Goal: Information Seeking & Learning: Learn about a topic

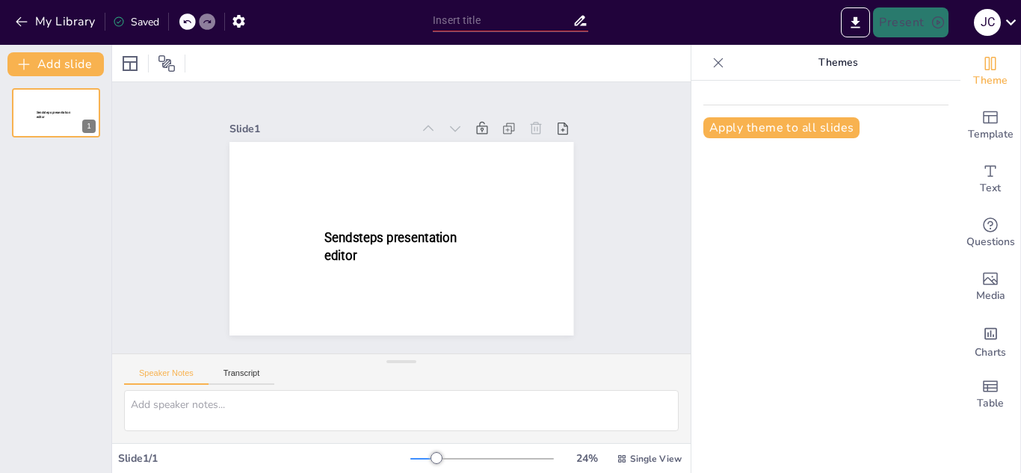
type input "Mecanismos del Tráfico Vesicular Intracelular: Un Enfoque Molecular"
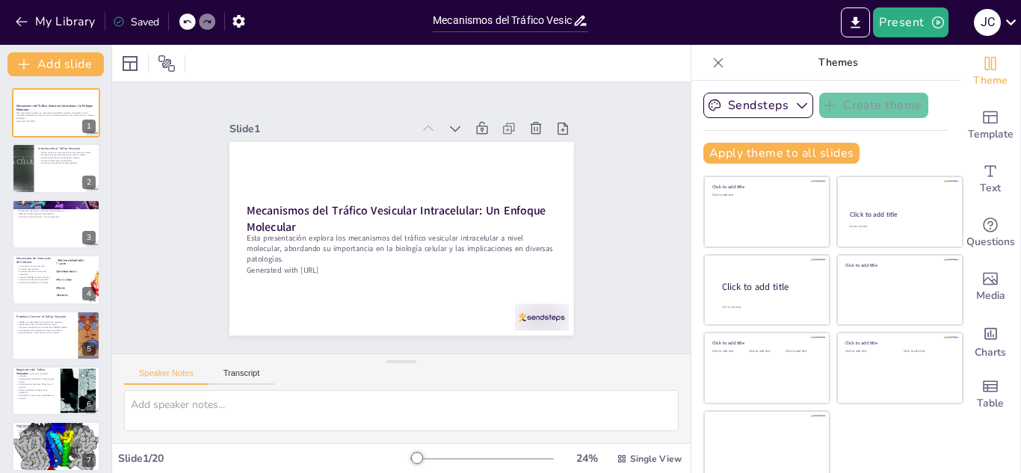
checkbox input "true"
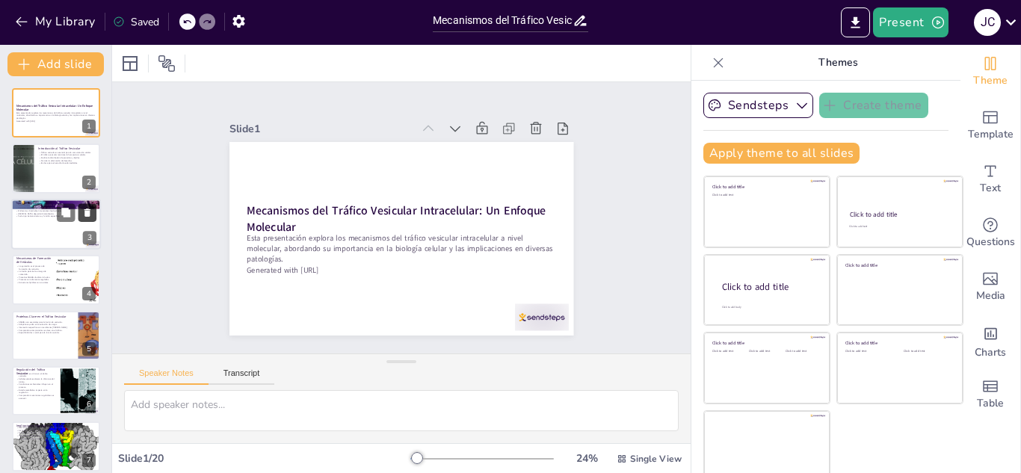
checkbox input "true"
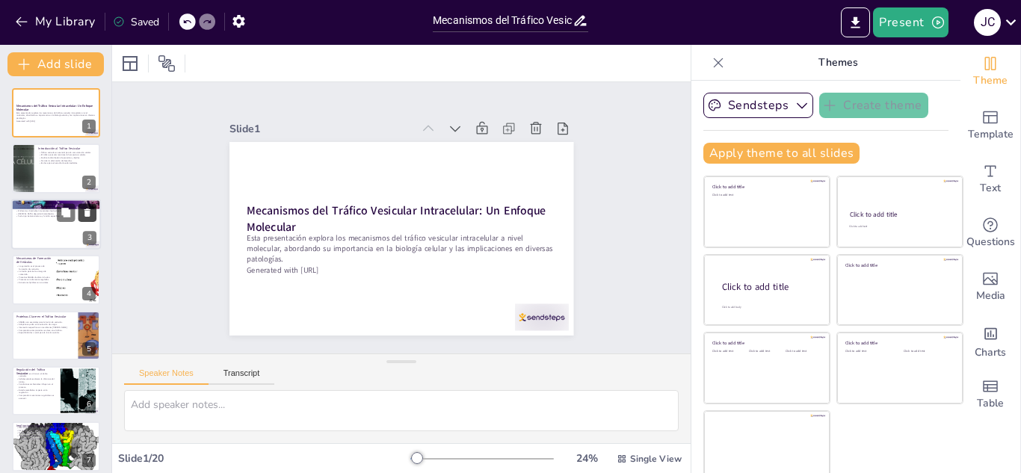
checkbox input "true"
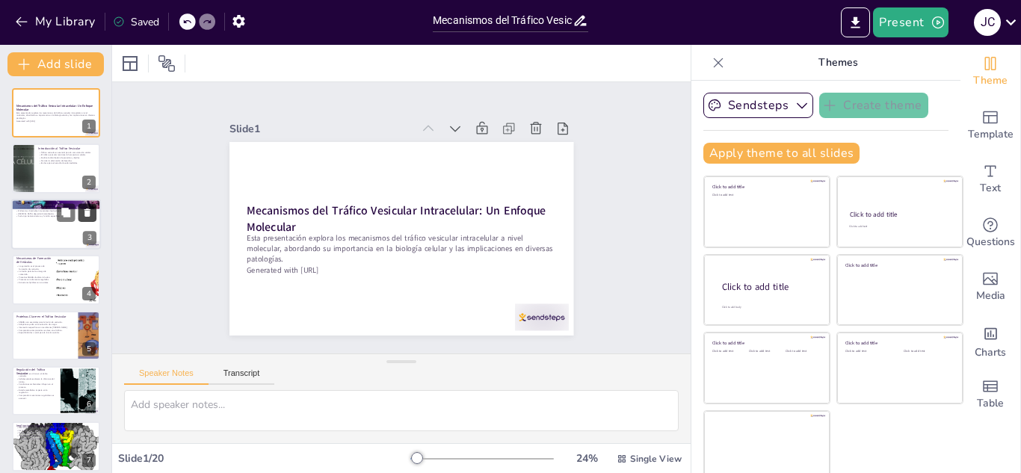
checkbox input "true"
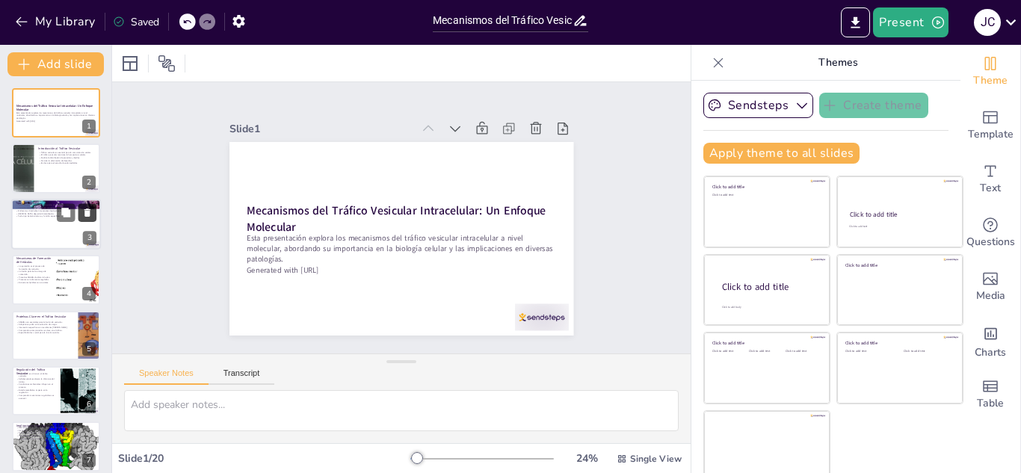
checkbox input "true"
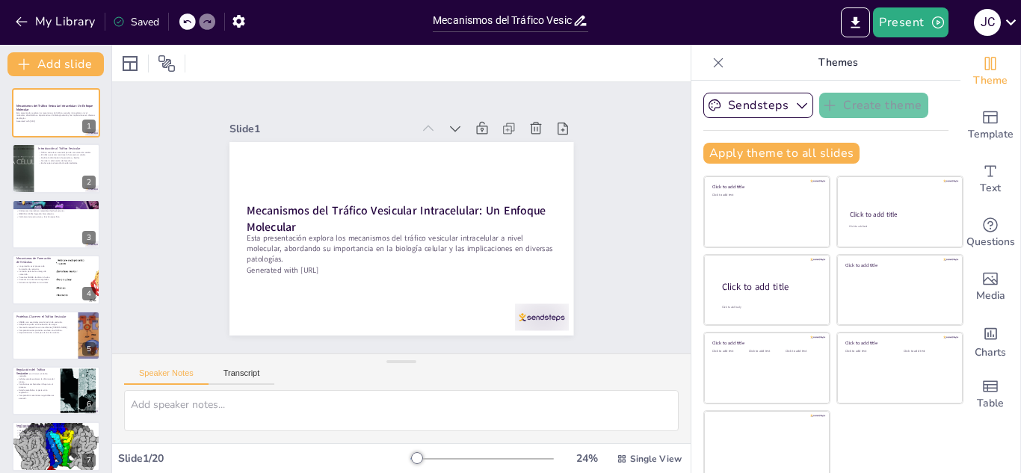
checkbox input "true"
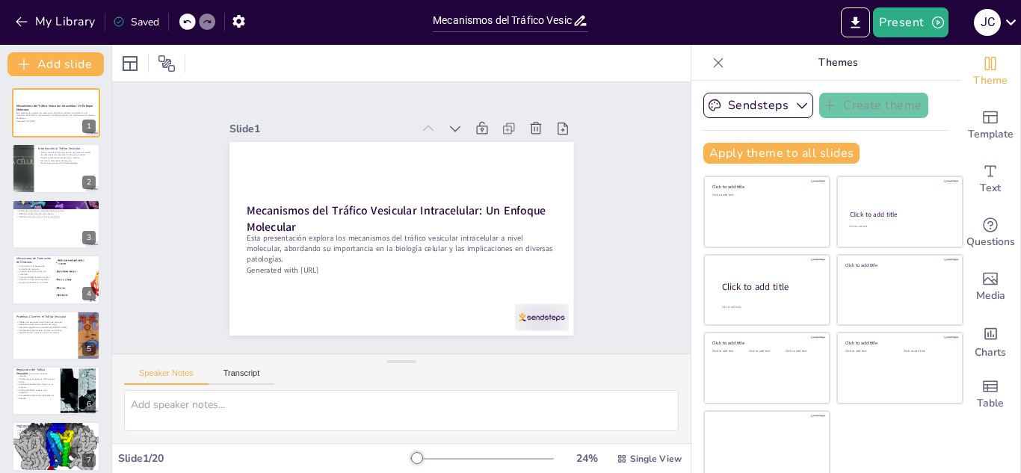
checkbox input "true"
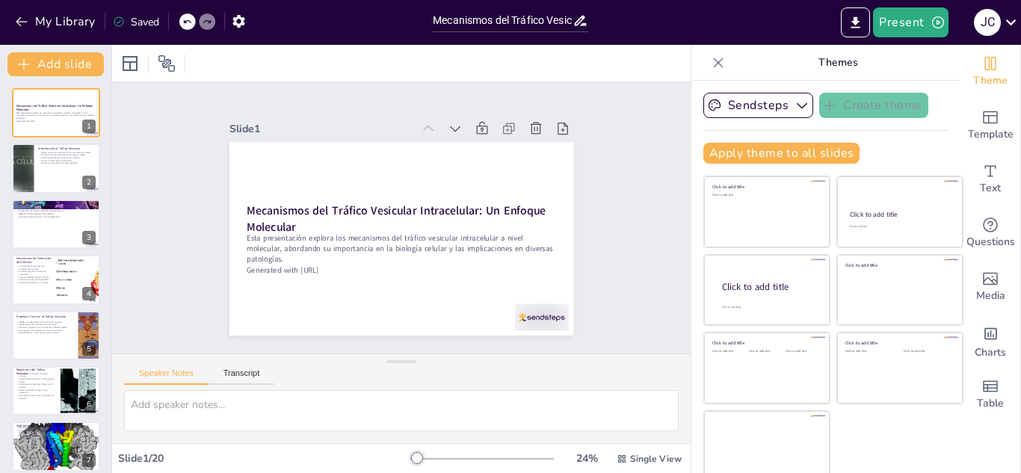
checkbox input "true"
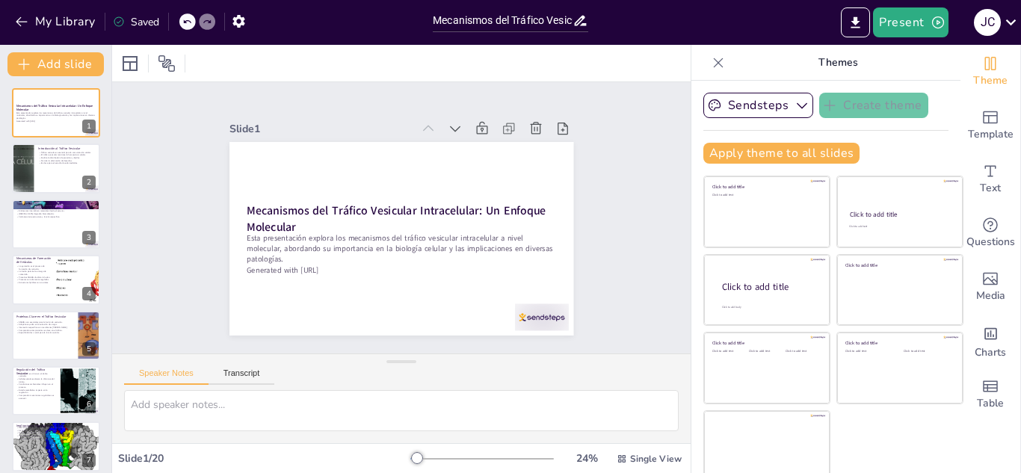
checkbox input "true"
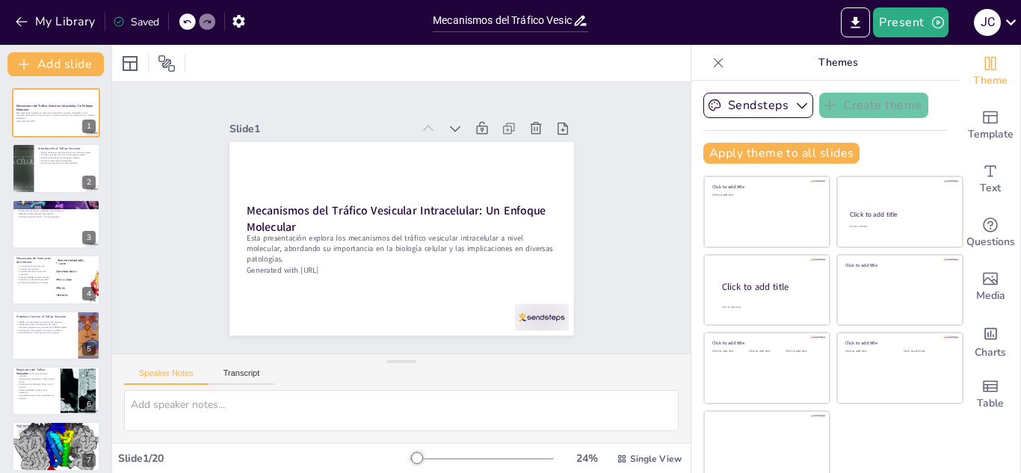
checkbox input "true"
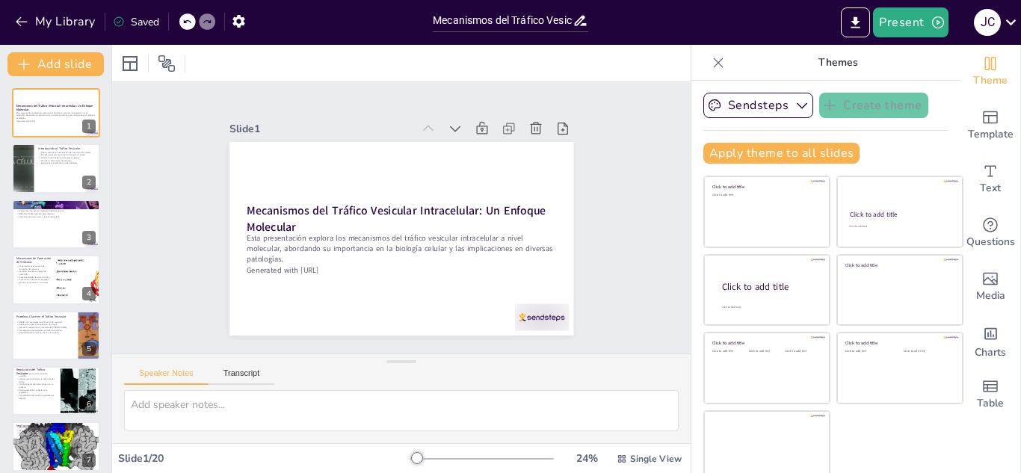
checkbox input "true"
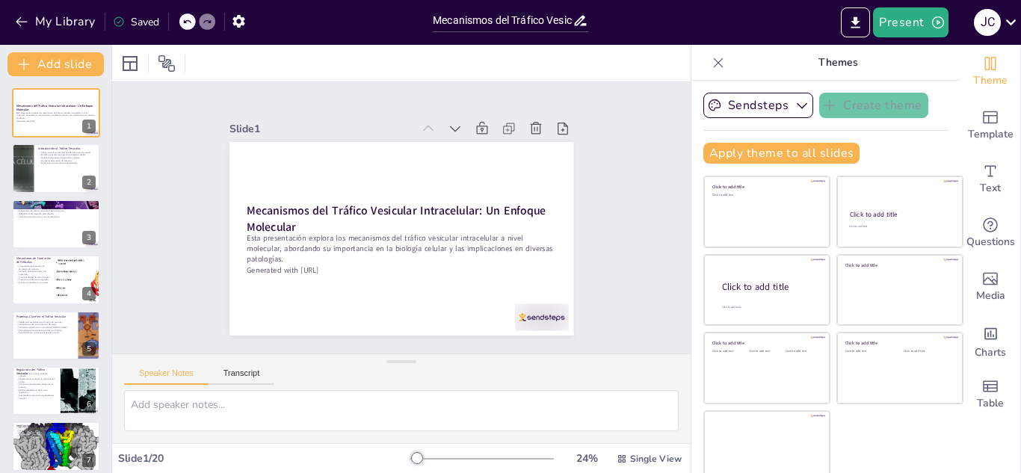
checkbox input "true"
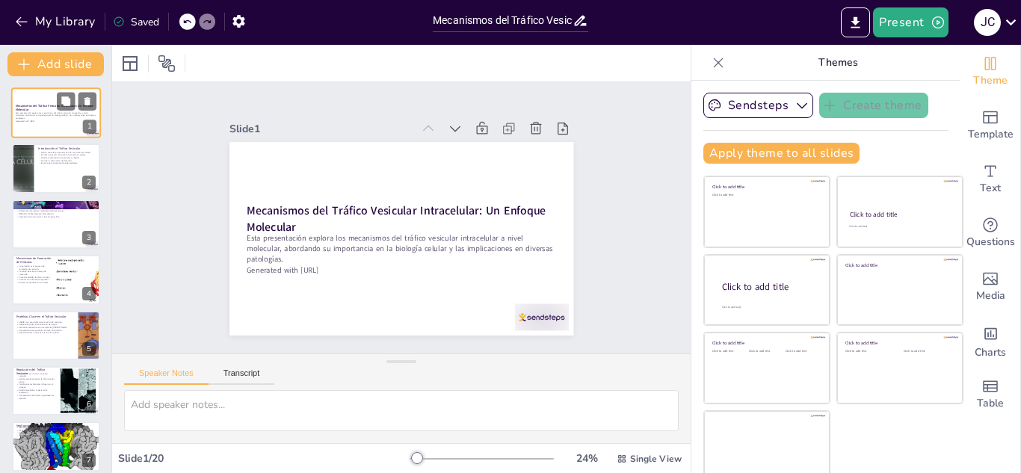
checkbox input "true"
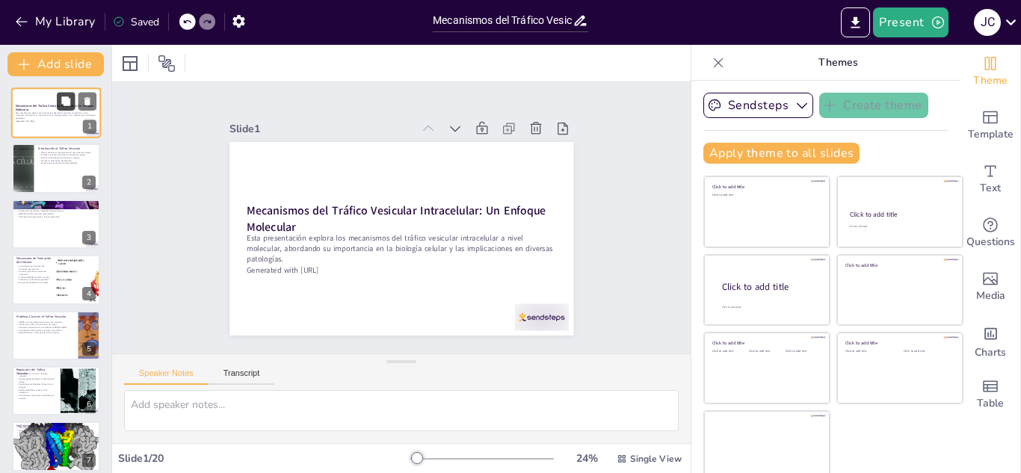
checkbox input "true"
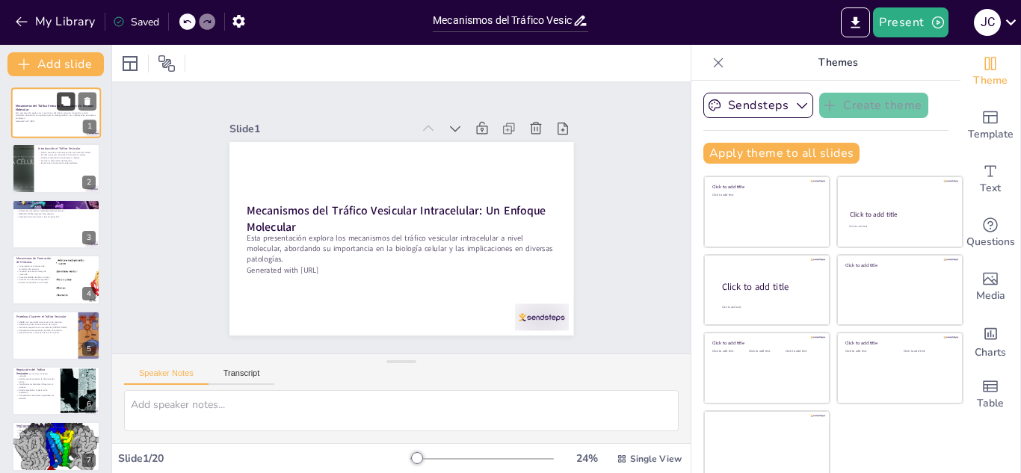
click at [64, 110] on button at bounding box center [66, 101] width 18 height 18
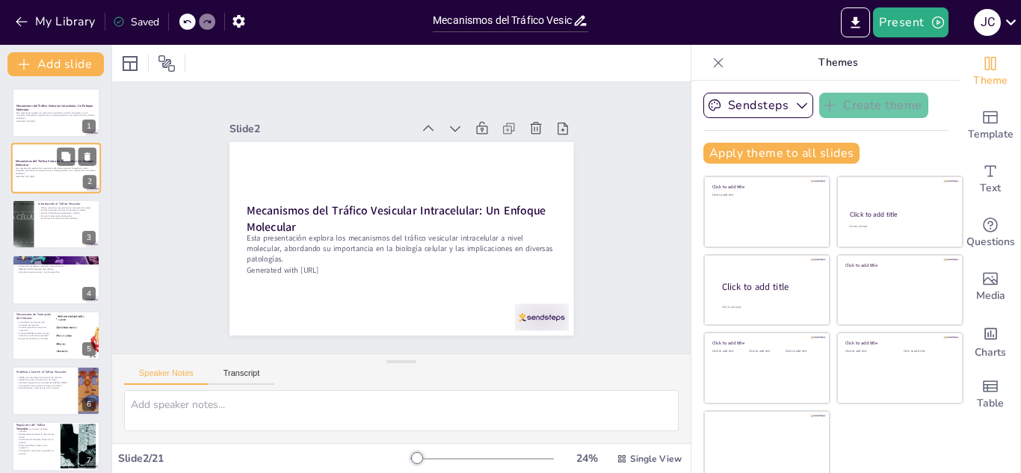
checkbox input "true"
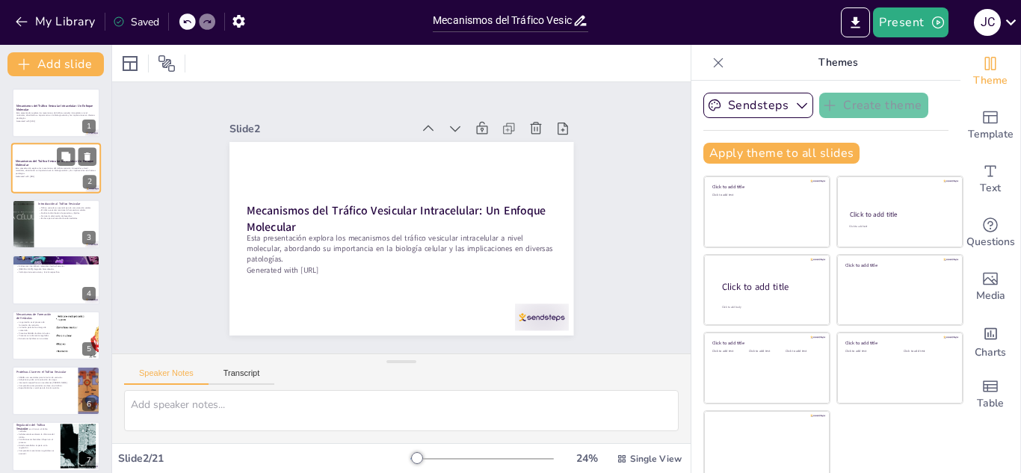
checkbox input "true"
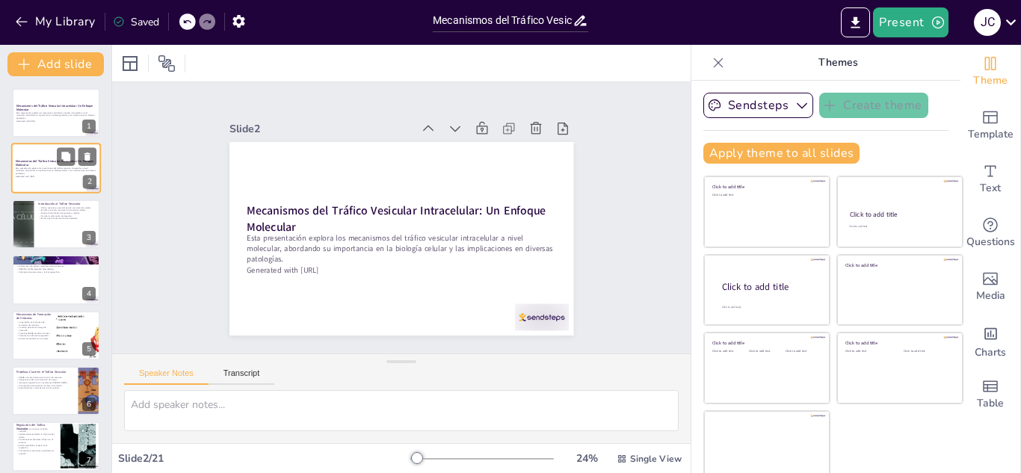
checkbox input "true"
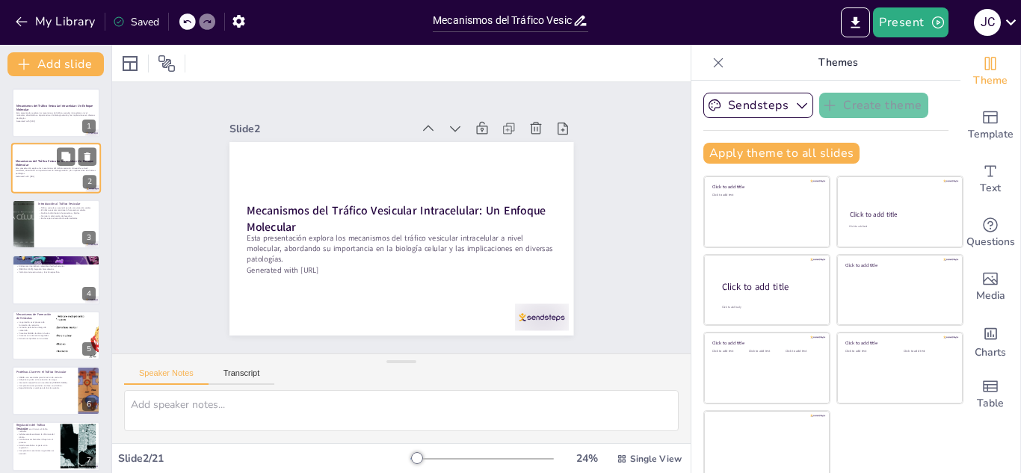
checkbox input "true"
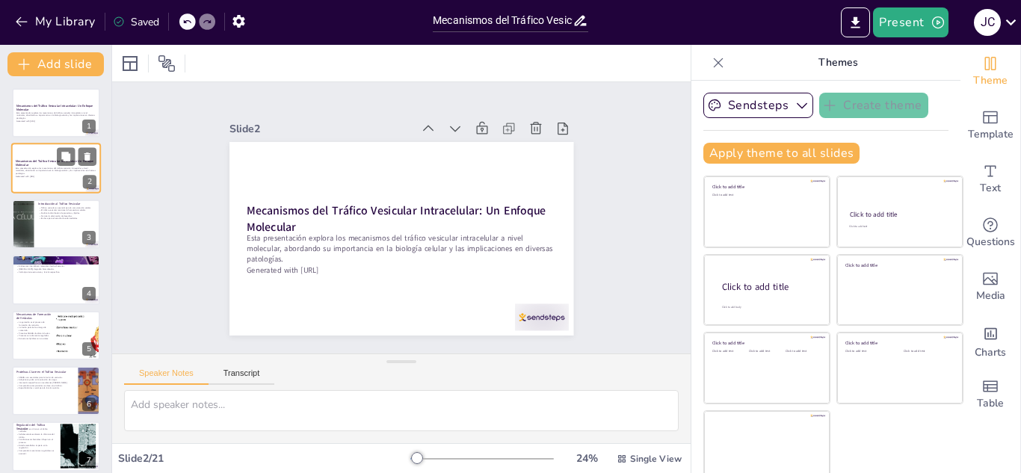
checkbox input "true"
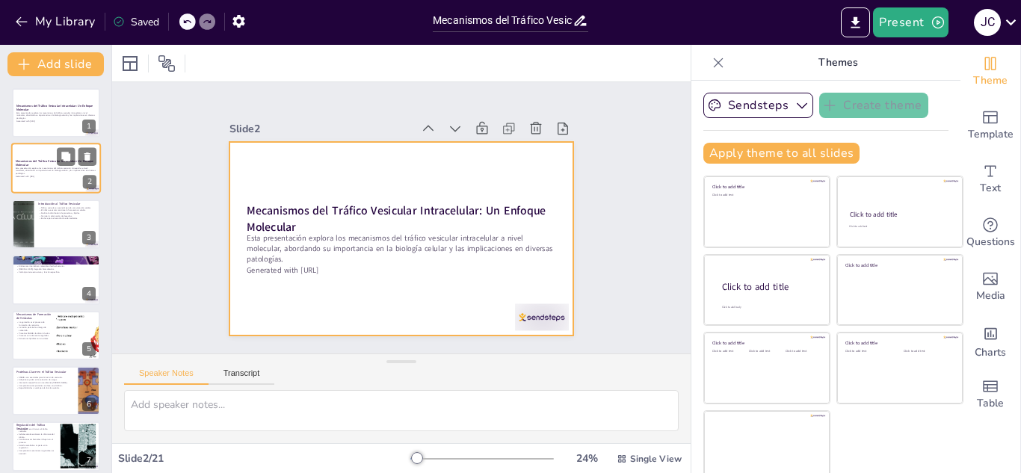
checkbox input "true"
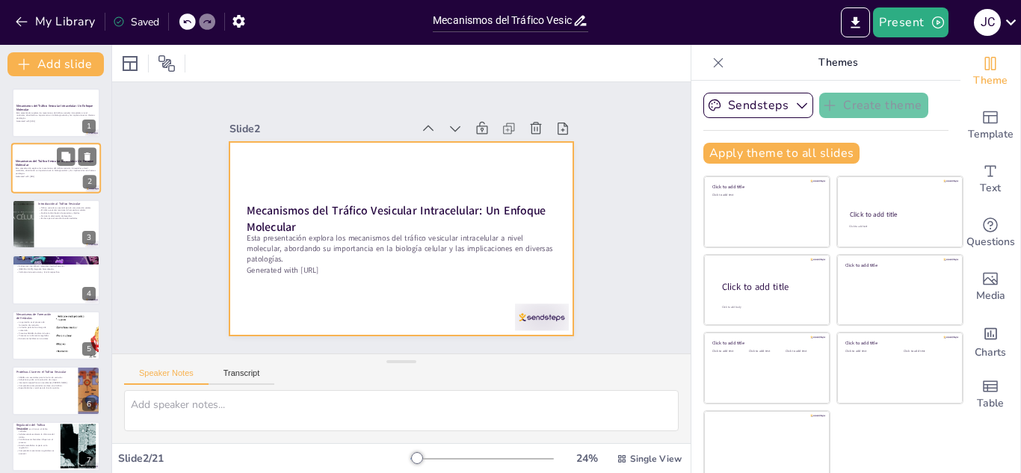
checkbox input "true"
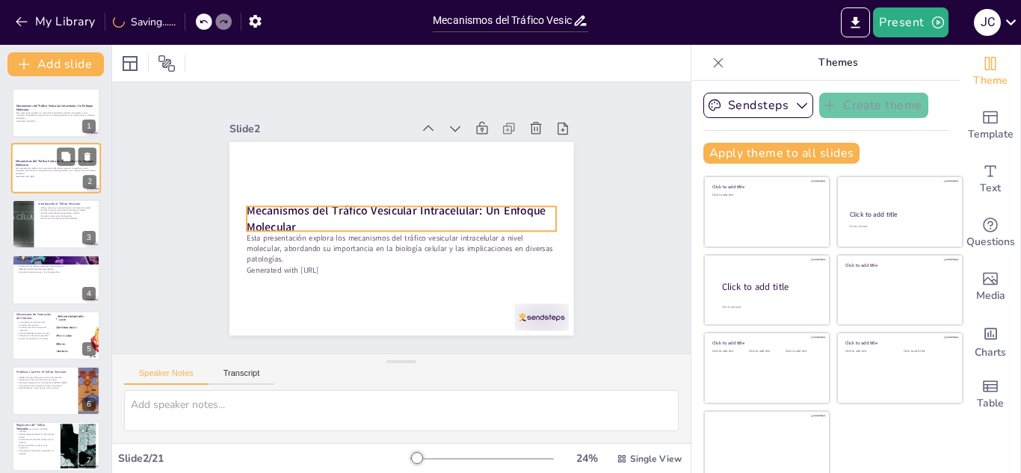
checkbox input "true"
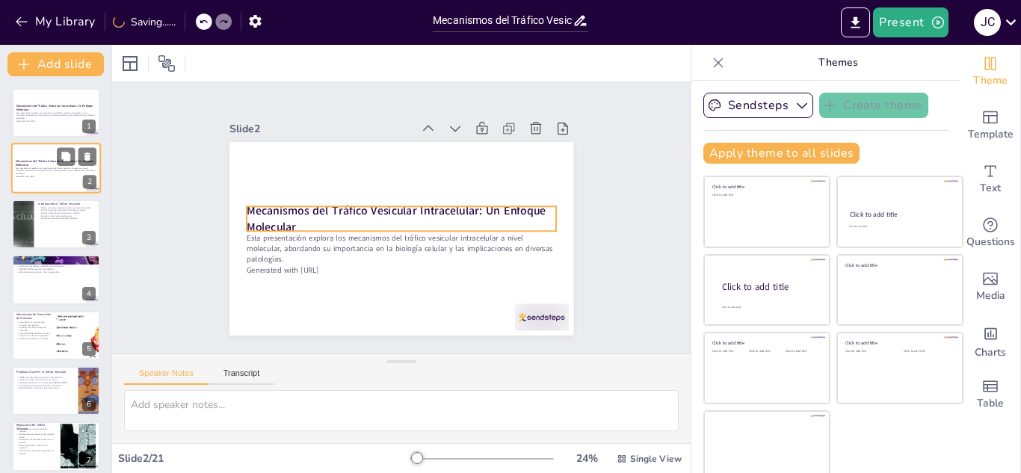
checkbox input "true"
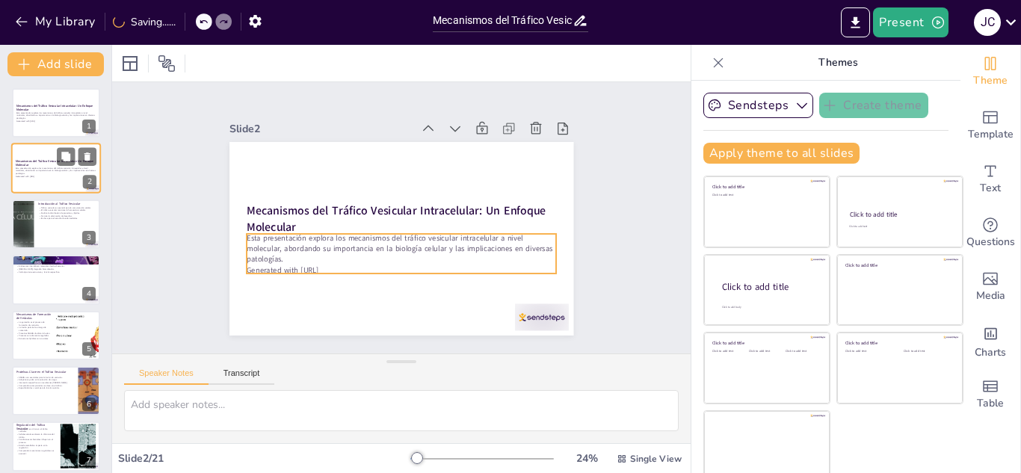
checkbox input "true"
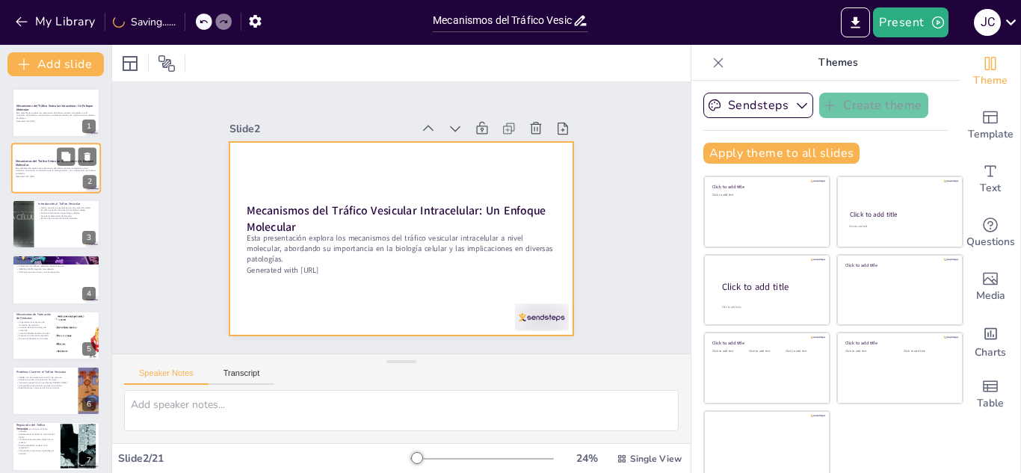
checkbox input "true"
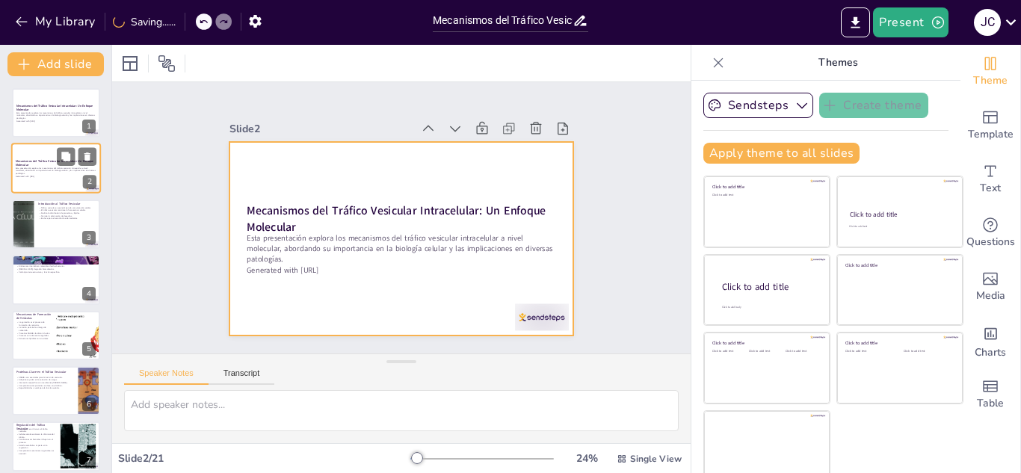
checkbox input "true"
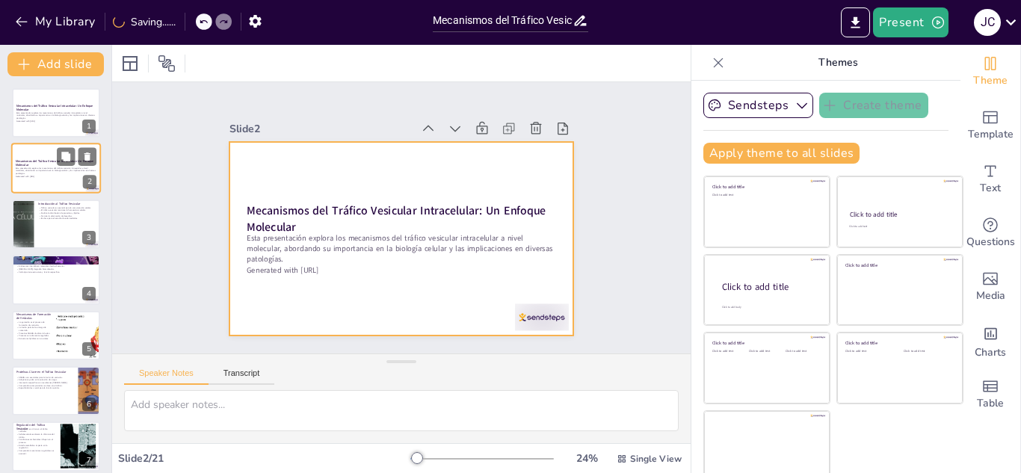
checkbox input "true"
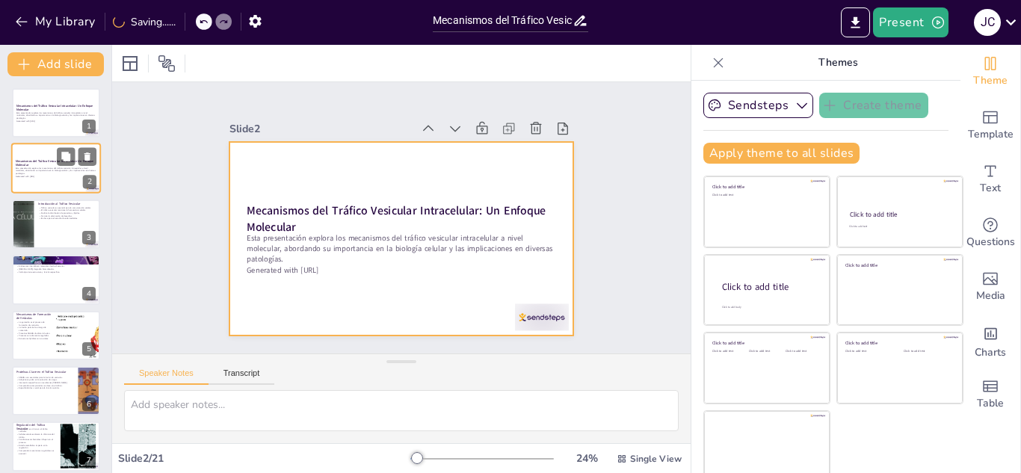
checkbox input "true"
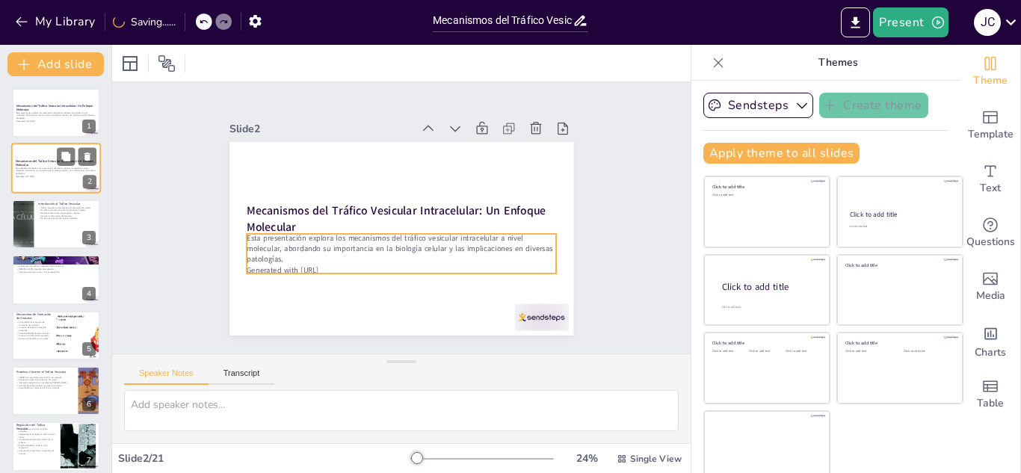
checkbox input "true"
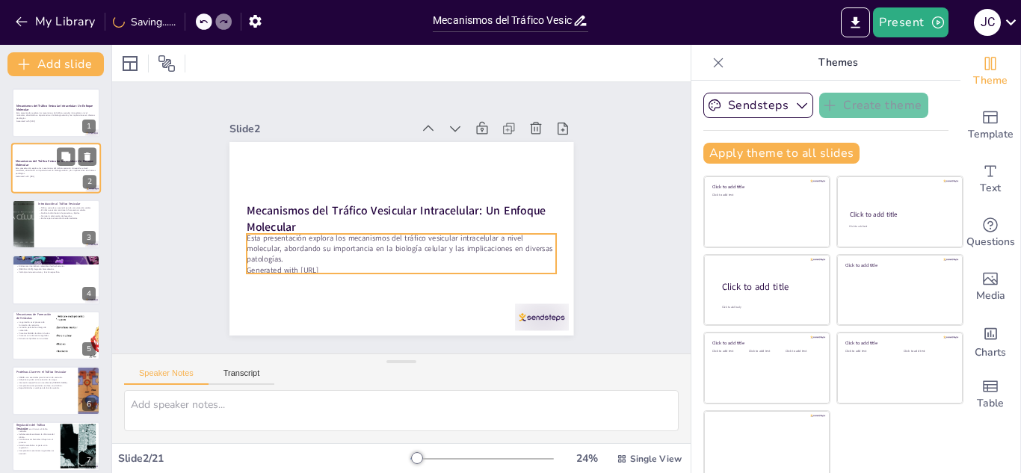
checkbox input "true"
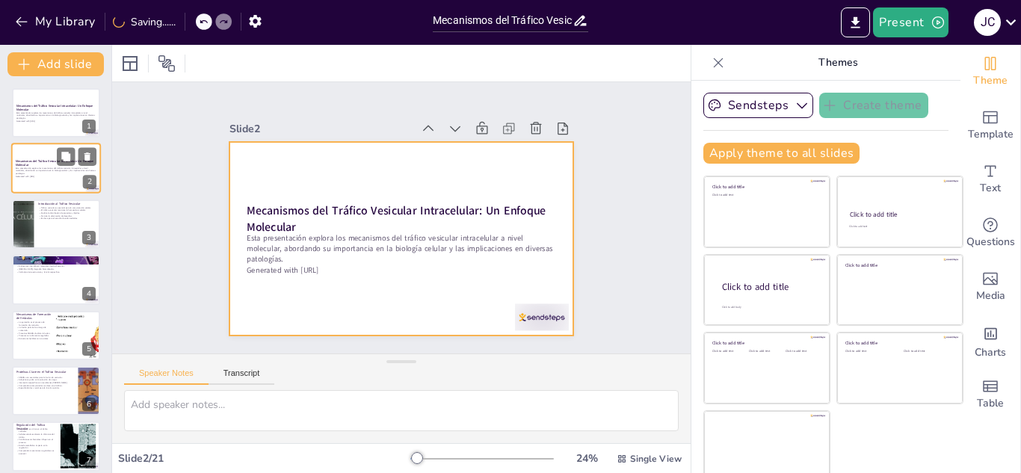
checkbox input "true"
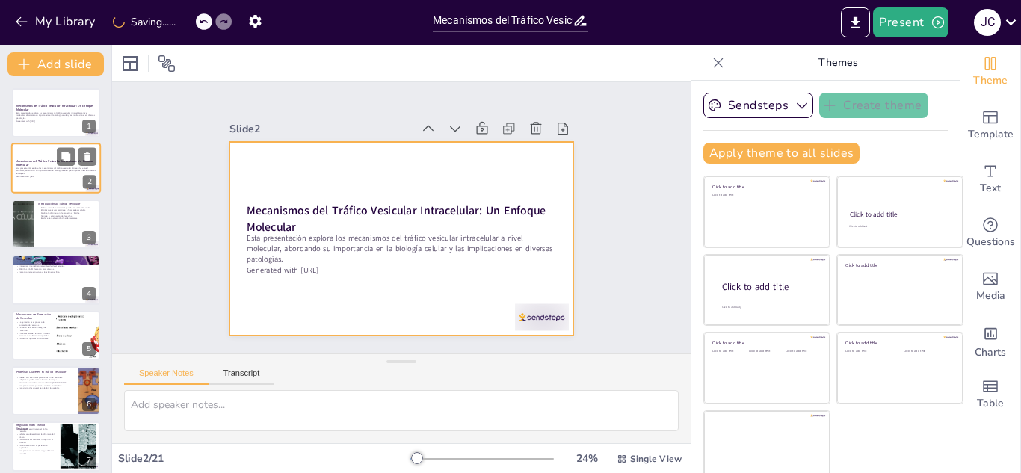
checkbox input "true"
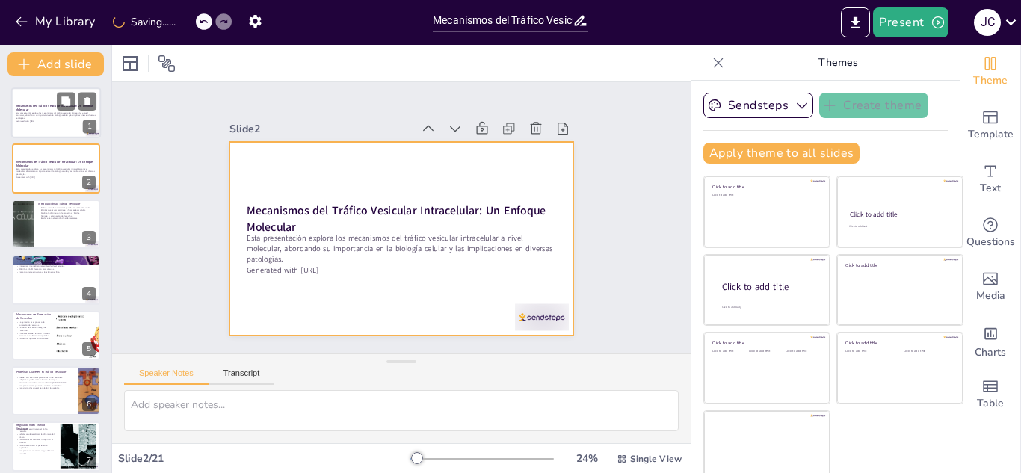
checkbox input "true"
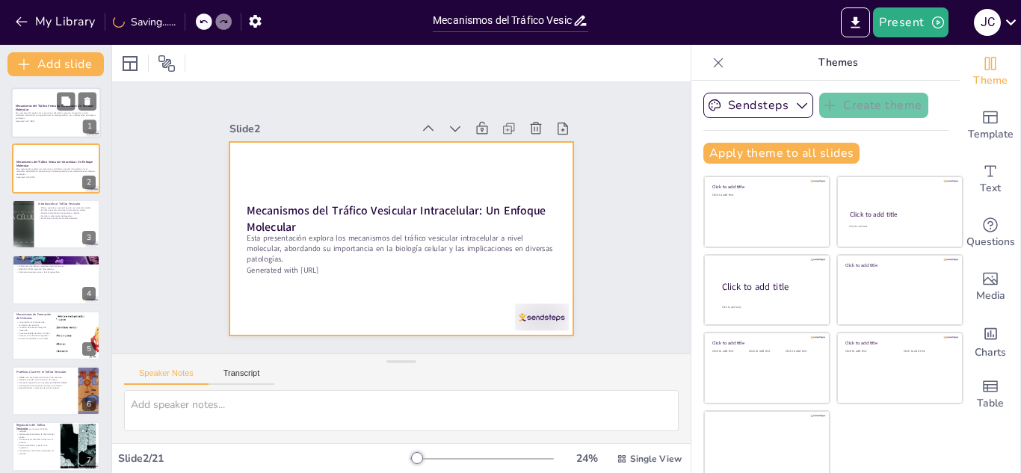
checkbox input "true"
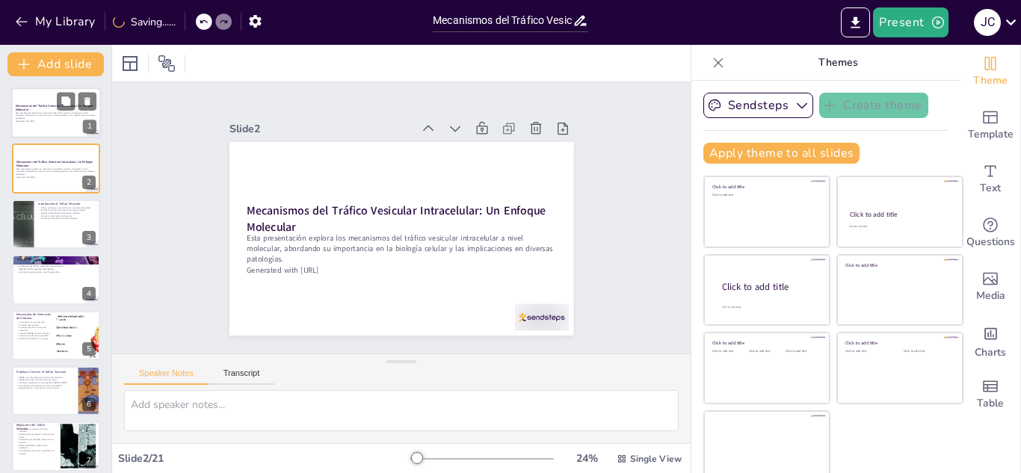
checkbox input "true"
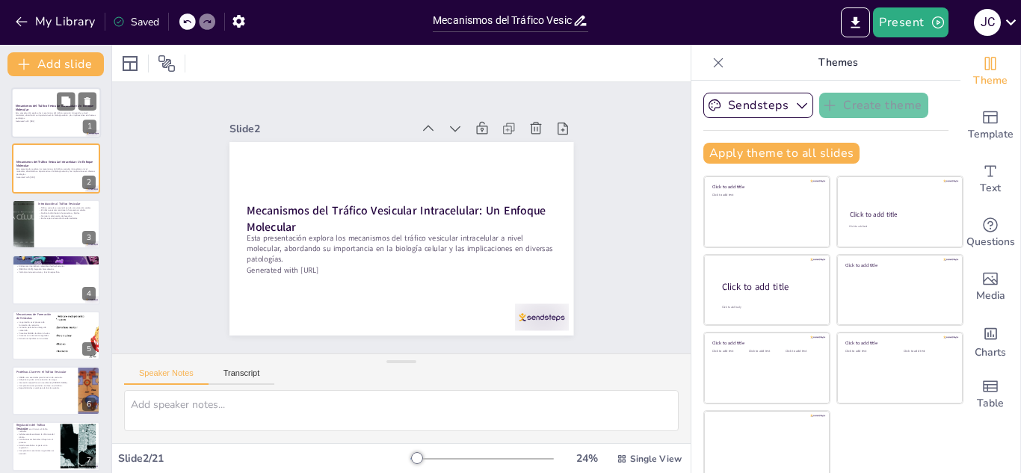
click at [51, 120] on p "Generated with [URL]" at bounding box center [56, 121] width 81 height 3
checkbox input "true"
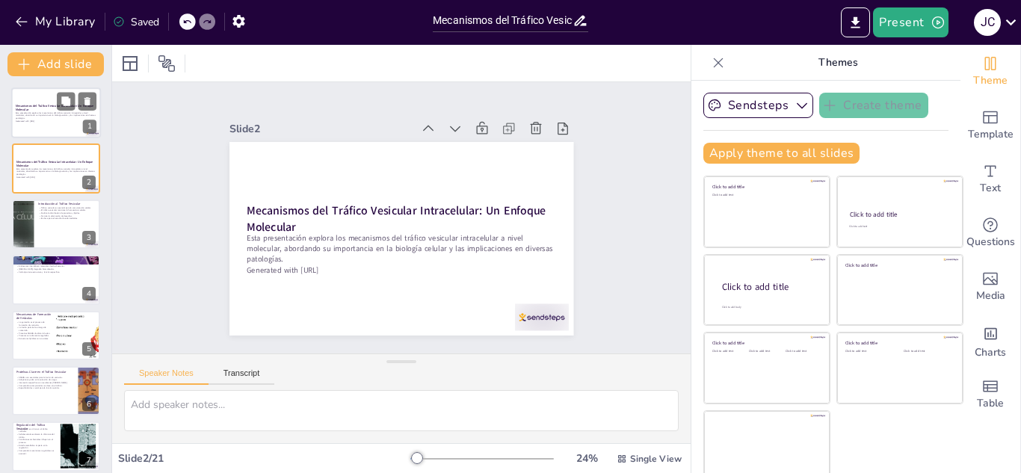
checkbox input "true"
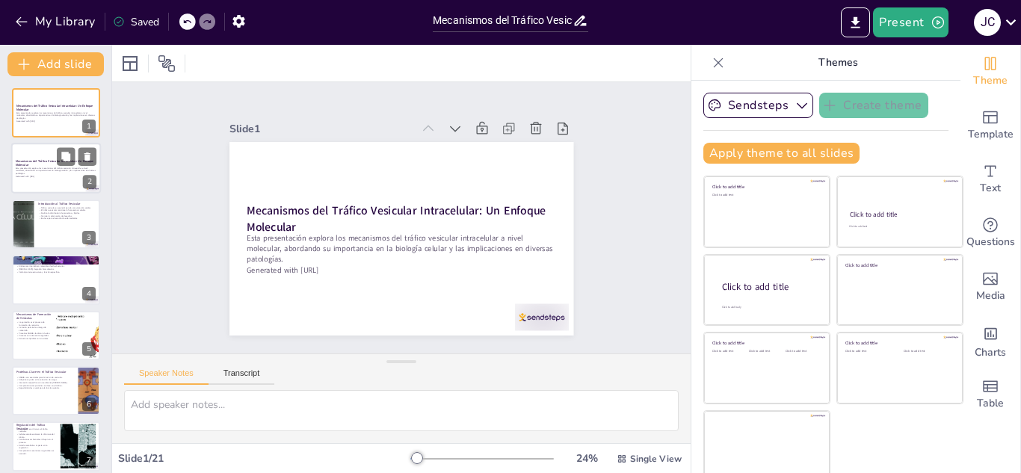
checkbox input "true"
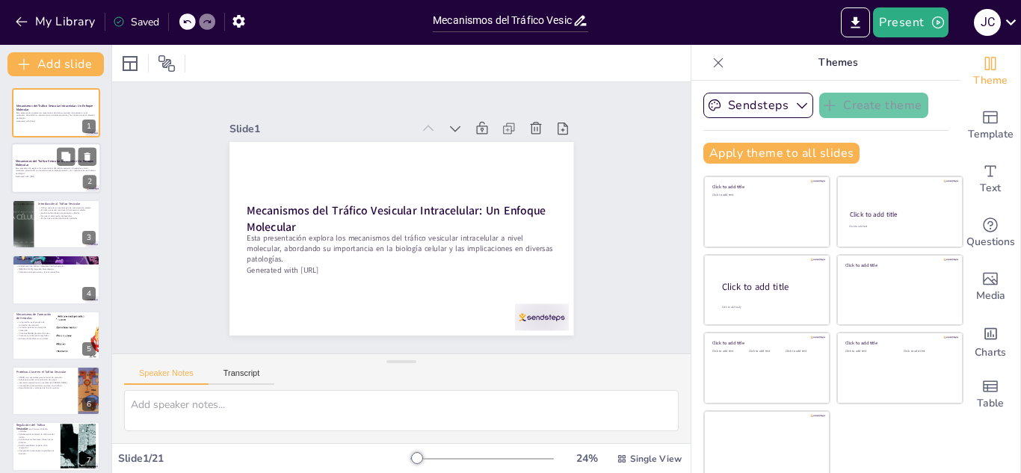
checkbox input "true"
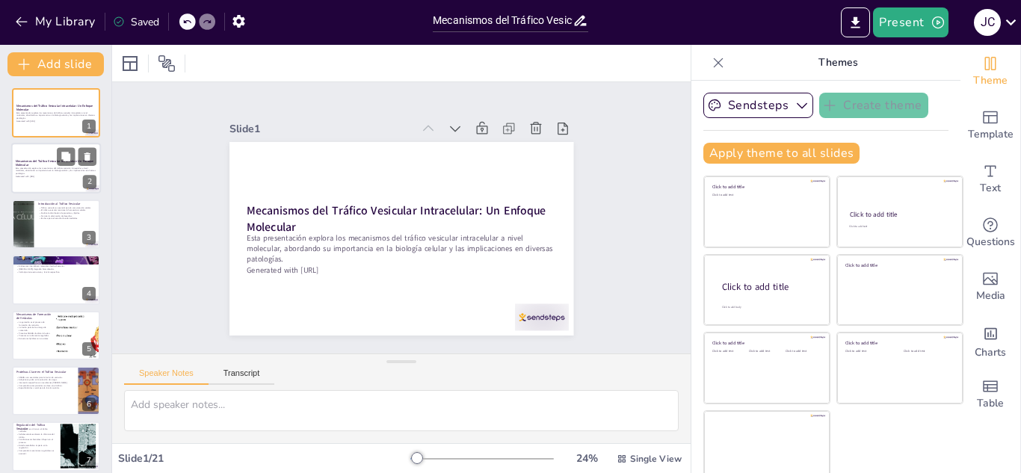
checkbox input "true"
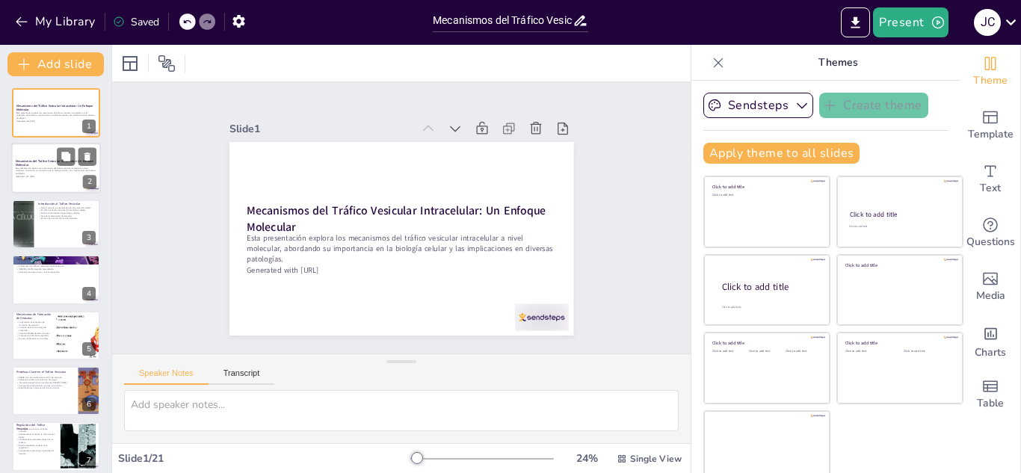
click at [49, 177] on p "Generated with [URL]" at bounding box center [56, 177] width 81 height 3
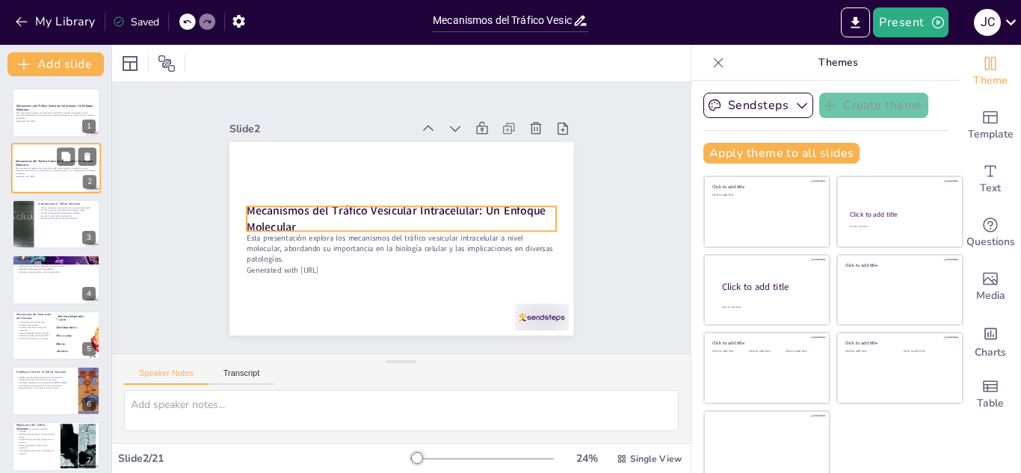
click at [47, 165] on p "Mecanismos del Tráfico Vesicular Intracelular: Un Enfoque Molecular" at bounding box center [56, 163] width 81 height 8
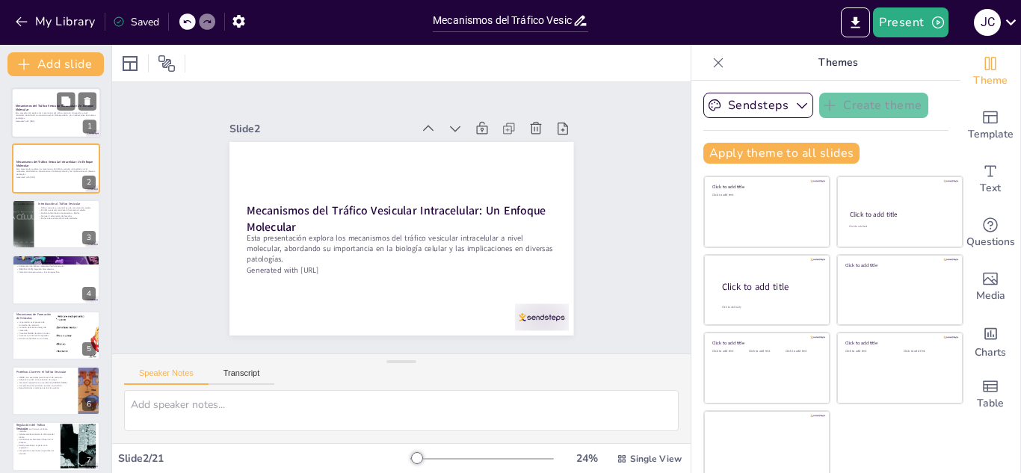
click at [46, 114] on p "Esta presentación explora los mecanismos del tráfico vesicular intracelular a n…" at bounding box center [56, 115] width 81 height 8
click at [711, 63] on icon at bounding box center [718, 62] width 15 height 15
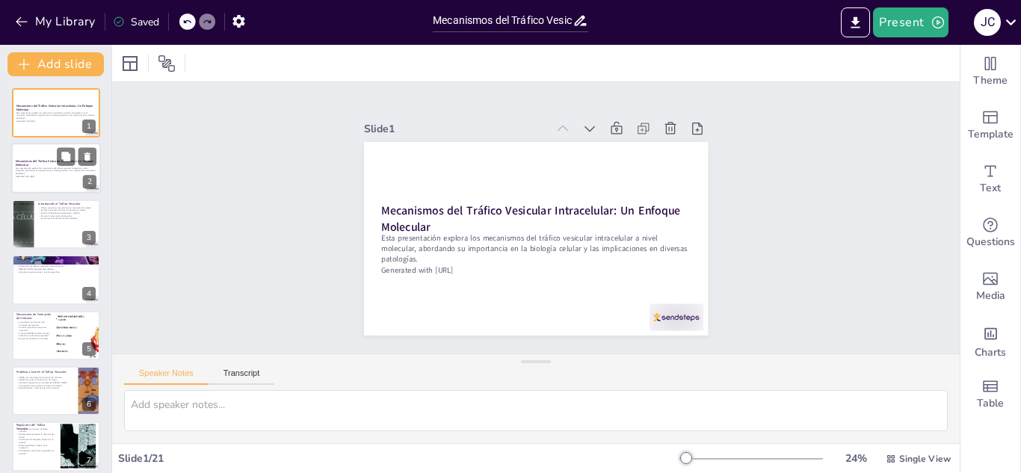
click at [49, 191] on div at bounding box center [56, 169] width 90 height 51
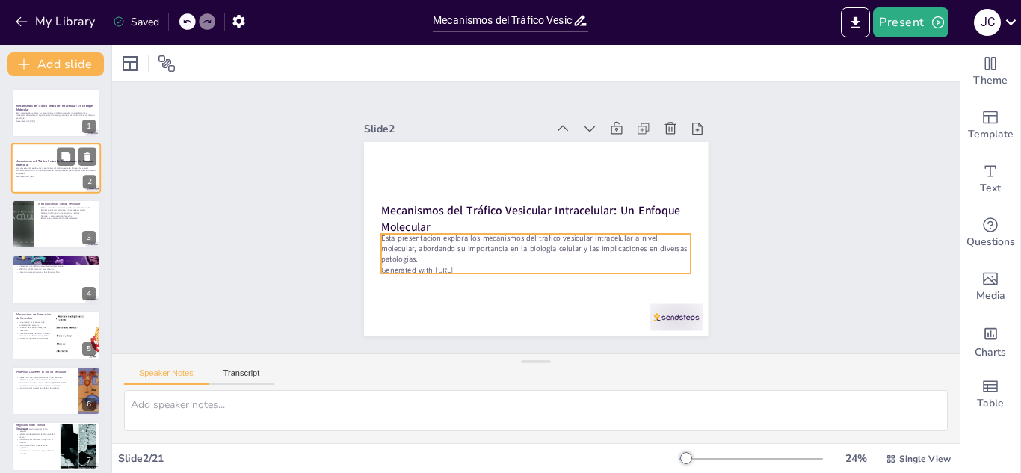
click at [42, 169] on p "Esta presentación explora los mecanismos del tráfico vesicular intracelular a n…" at bounding box center [56, 171] width 81 height 8
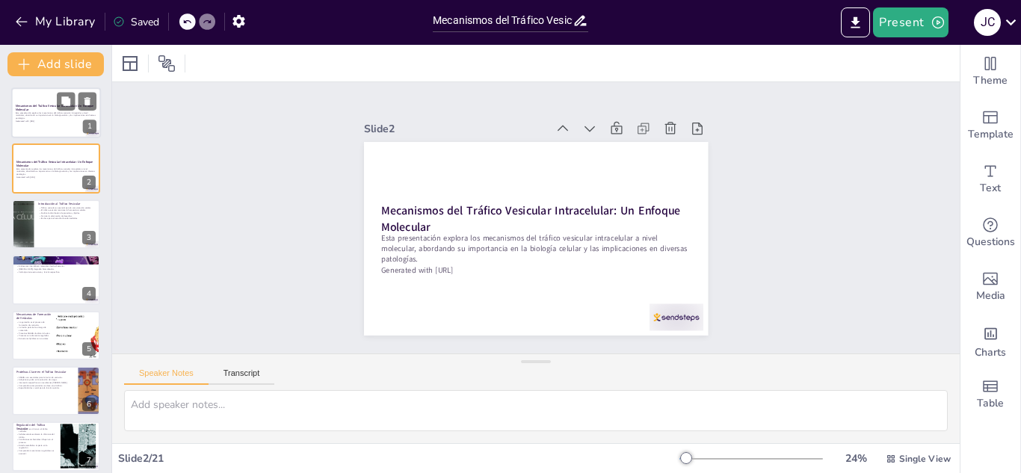
click at [50, 117] on p "Esta presentación explora los mecanismos del tráfico vesicular intracelular a n…" at bounding box center [56, 115] width 81 height 8
click at [58, 170] on p "Esta presentación explora los mecanismos del tráfico vesicular intracelular a n…" at bounding box center [56, 171] width 81 height 8
click at [57, 112] on p "Esta presentación explora los mecanismos del tráfico vesicular intracelular a n…" at bounding box center [56, 115] width 81 height 8
click at [582, 121] on icon at bounding box center [589, 128] width 15 height 15
click at [585, 126] on icon at bounding box center [590, 129] width 10 height 6
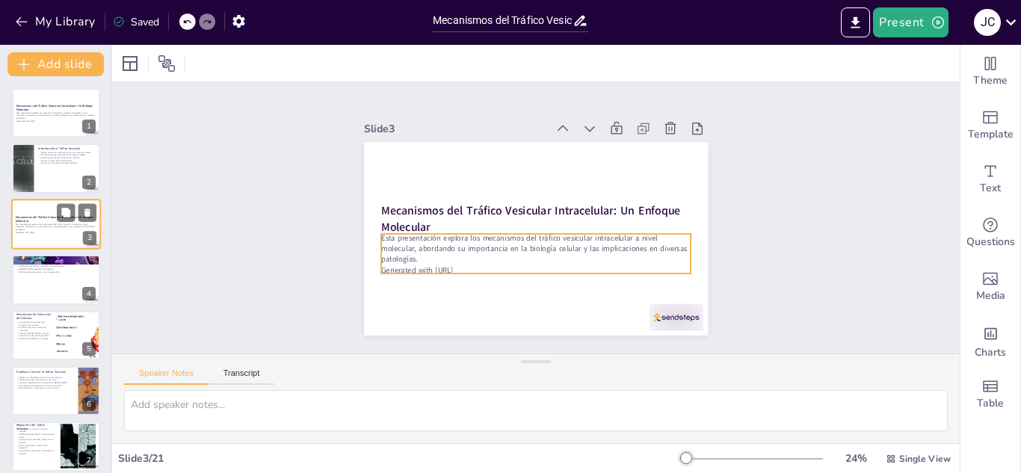
click at [76, 233] on p "Generated with [URL]" at bounding box center [56, 232] width 81 height 3
click at [59, 225] on p "Esta presentación explora los mecanismos del tráfico vesicular intracelular a n…" at bounding box center [56, 227] width 81 height 8
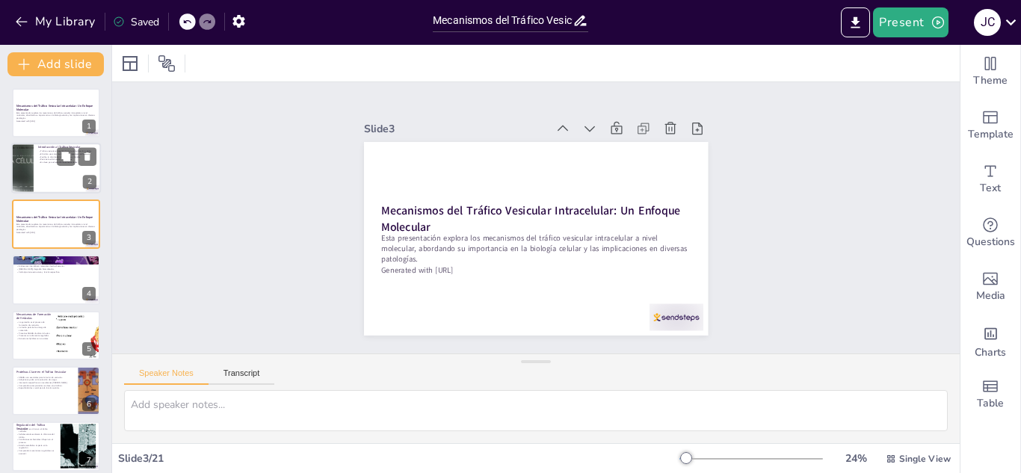
click at [59, 173] on div at bounding box center [56, 169] width 90 height 51
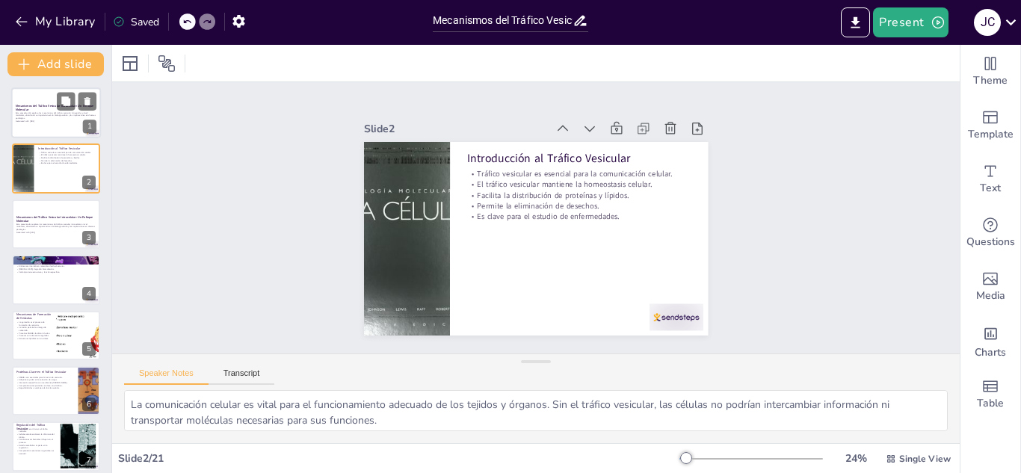
click at [49, 112] on p "Esta presentación explora los mecanismos del tráfico vesicular intracelular a n…" at bounding box center [56, 115] width 81 height 8
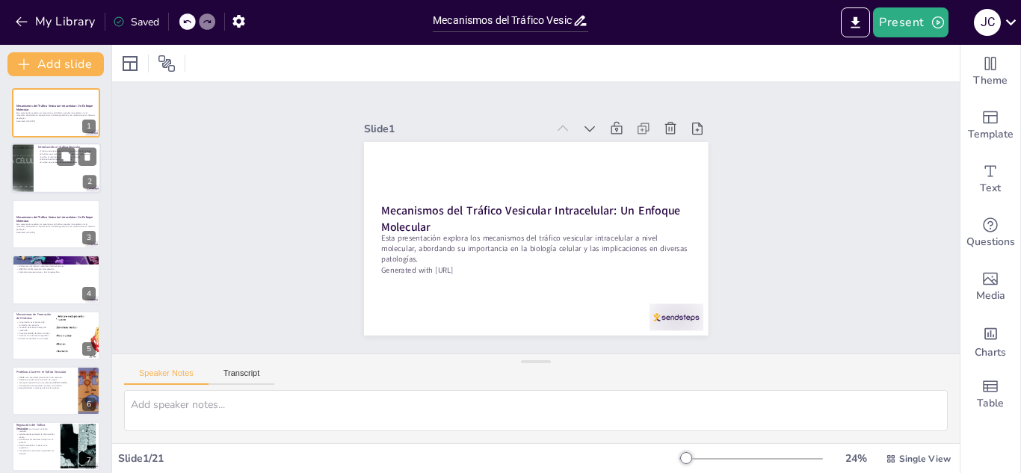
click at [46, 164] on p "Es clave para el estudio de enfermedades." at bounding box center [67, 162] width 58 height 3
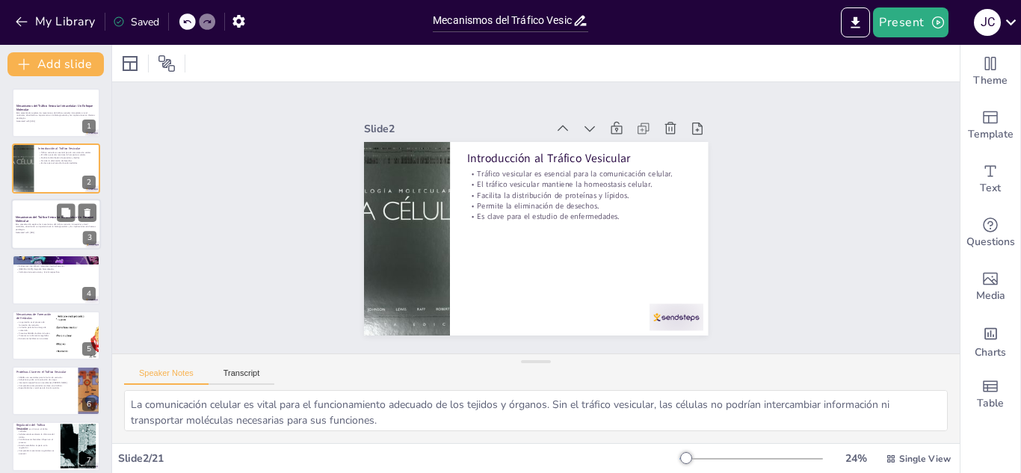
click at [62, 226] on p "Esta presentación explora los mecanismos del tráfico vesicular intracelular a n…" at bounding box center [56, 227] width 81 height 8
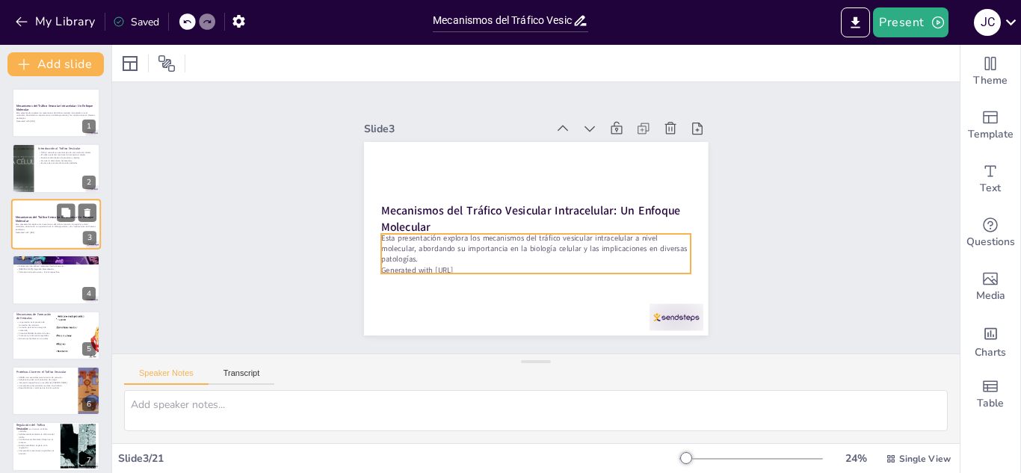
click at [51, 225] on p "Esta presentación explora los mecanismos del tráfico vesicular intracelular a n…" at bounding box center [56, 227] width 81 height 8
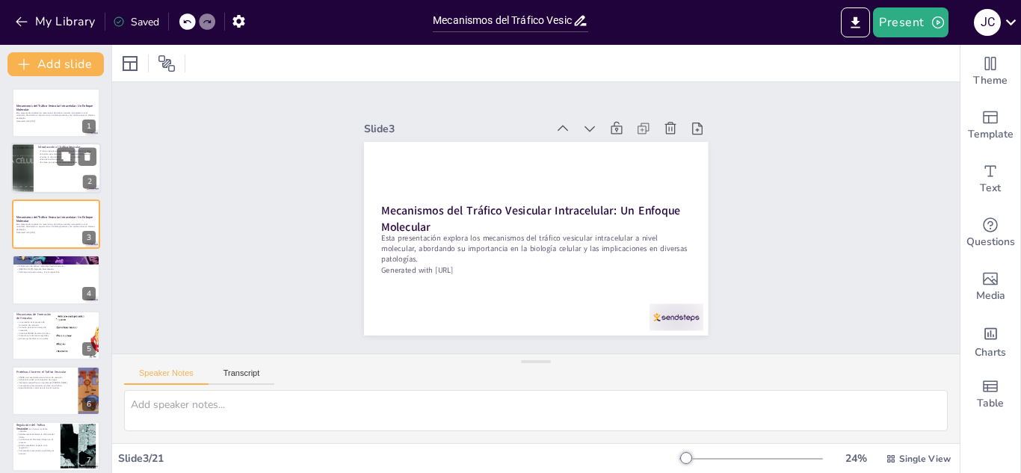
click at [44, 172] on div at bounding box center [56, 169] width 90 height 51
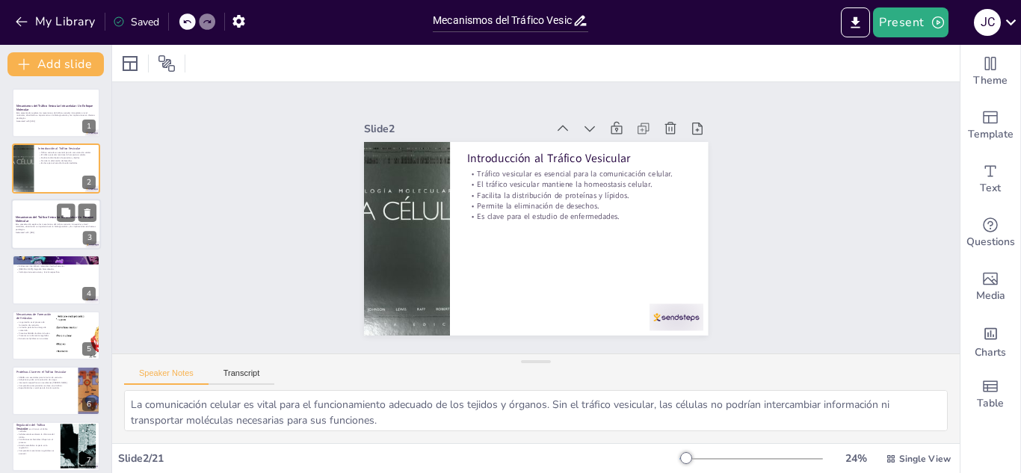
click at [48, 231] on p "Generated with [URL]" at bounding box center [56, 232] width 81 height 3
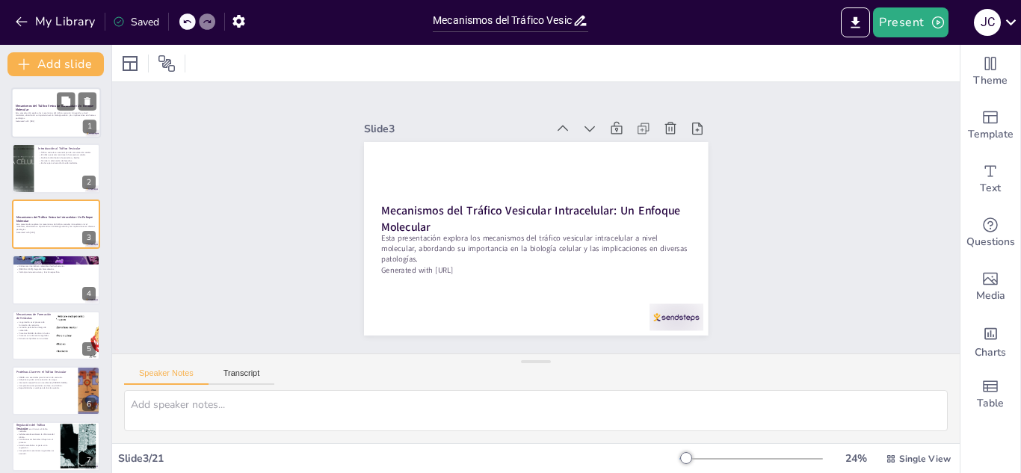
click at [40, 115] on p "Esta presentación explora los mecanismos del tráfico vesicular intracelular a n…" at bounding box center [56, 115] width 81 height 8
click at [48, 112] on p "Esta presentación explora los mecanismos del tráfico vesicular intracelular a n…" at bounding box center [56, 115] width 81 height 8
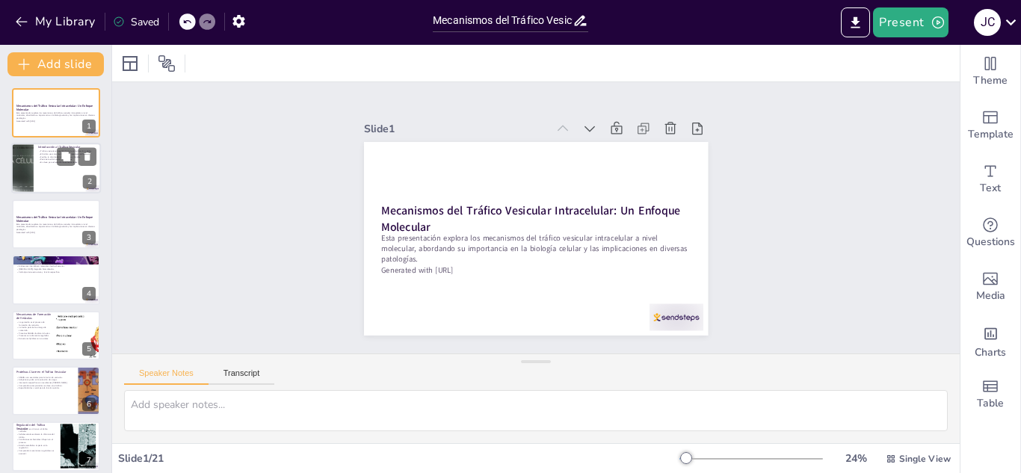
click at [37, 173] on div at bounding box center [56, 169] width 90 height 51
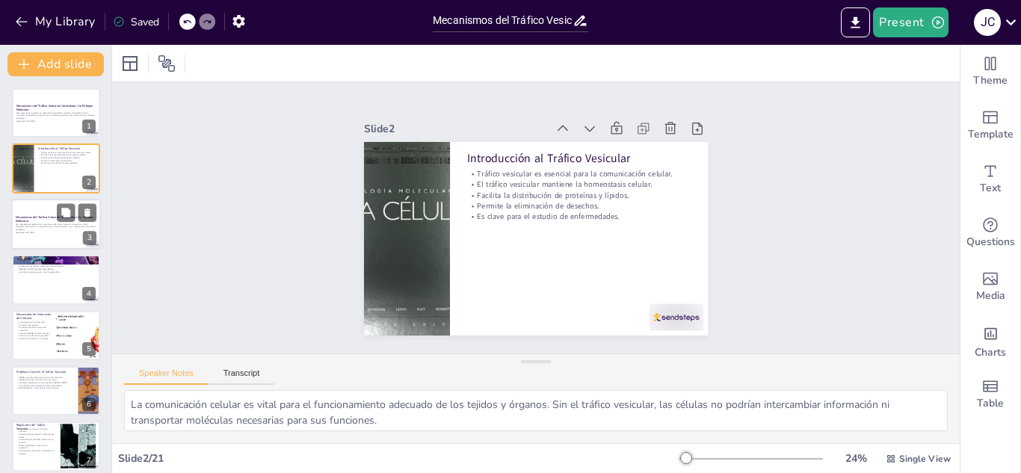
click at [60, 229] on p "Esta presentación explora los mecanismos del tráfico vesicular intracelular a n…" at bounding box center [56, 227] width 81 height 8
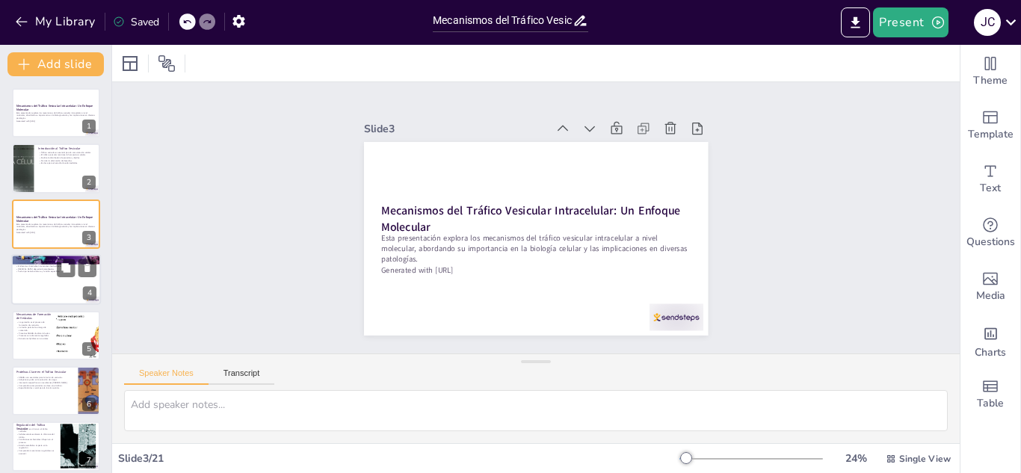
click at [57, 279] on div at bounding box center [56, 279] width 90 height 51
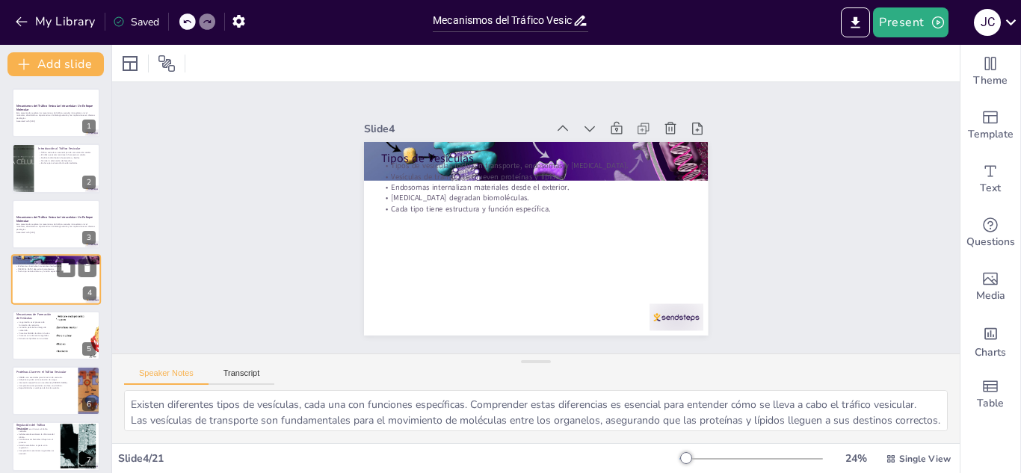
scroll to position [5, 0]
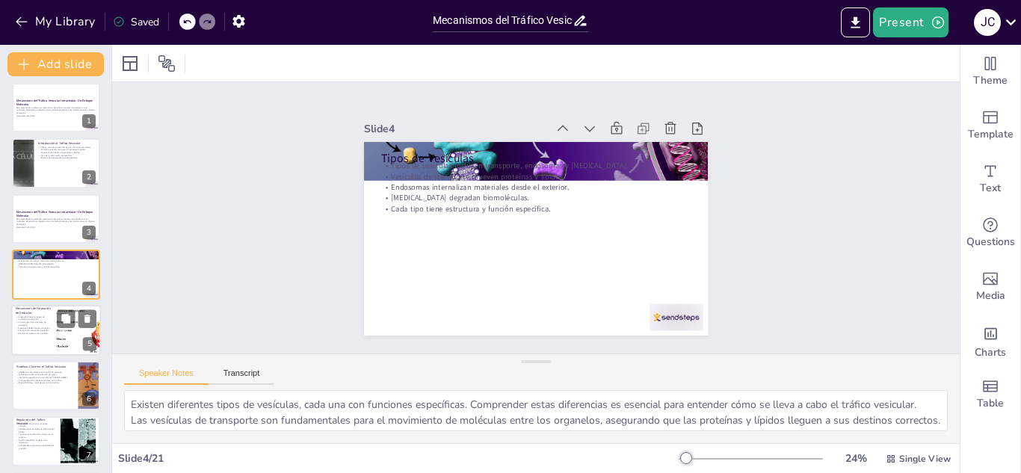
click at [44, 323] on p "La fusión permite la entrega de contenido." at bounding box center [34, 323] width 36 height 5
